Goal: Check status

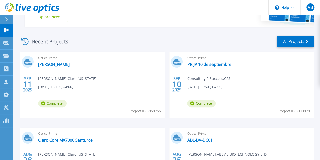
scroll to position [143, 0]
click at [58, 63] on link "[PERSON_NAME]" at bounding box center [53, 64] width 31 height 5
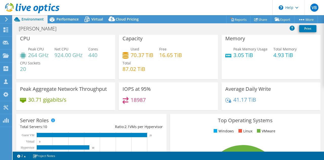
scroll to position [3, 0]
